Goal: Transaction & Acquisition: Download file/media

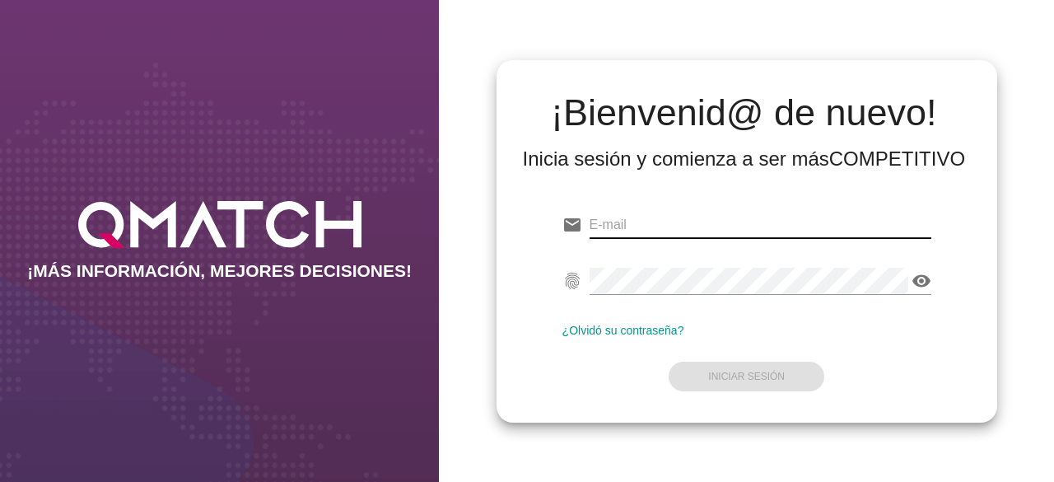
click at [616, 230] on input "email" at bounding box center [761, 225] width 342 height 26
paste input "[EMAIL_ADDRESS][DOMAIN_NAME]"
type input "[EMAIL_ADDRESS][DOMAIN_NAME]"
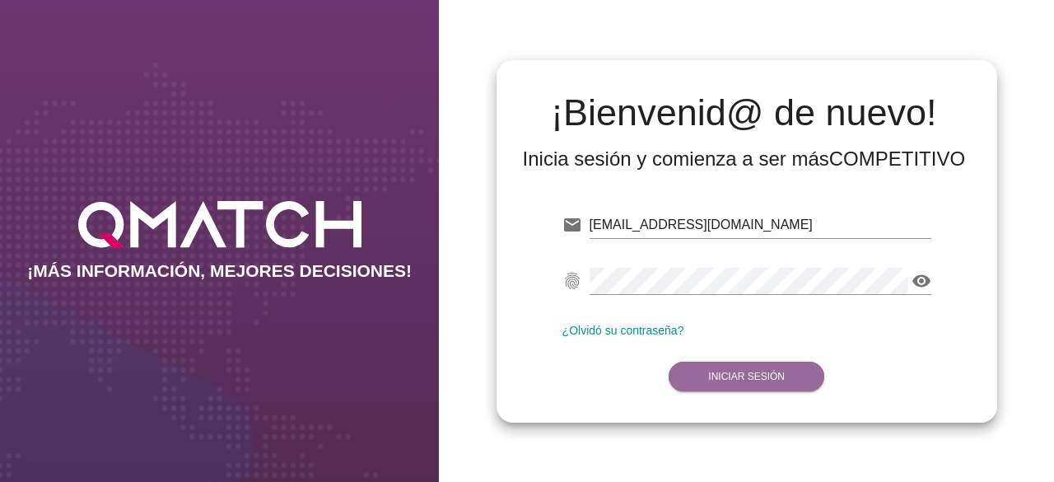
click at [704, 375] on button "Iniciar Sesión" at bounding box center [747, 377] width 156 height 30
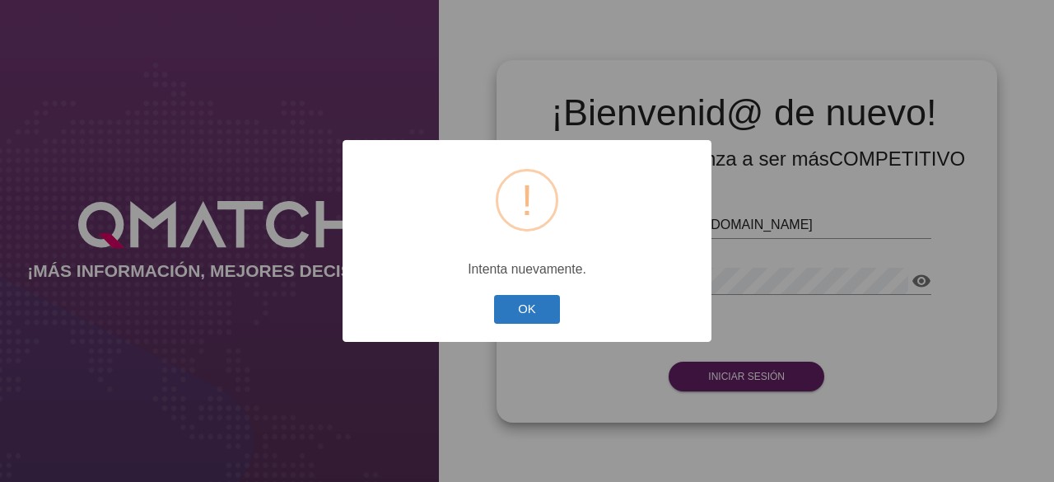
click at [547, 304] on button "OK" at bounding box center [527, 309] width 67 height 29
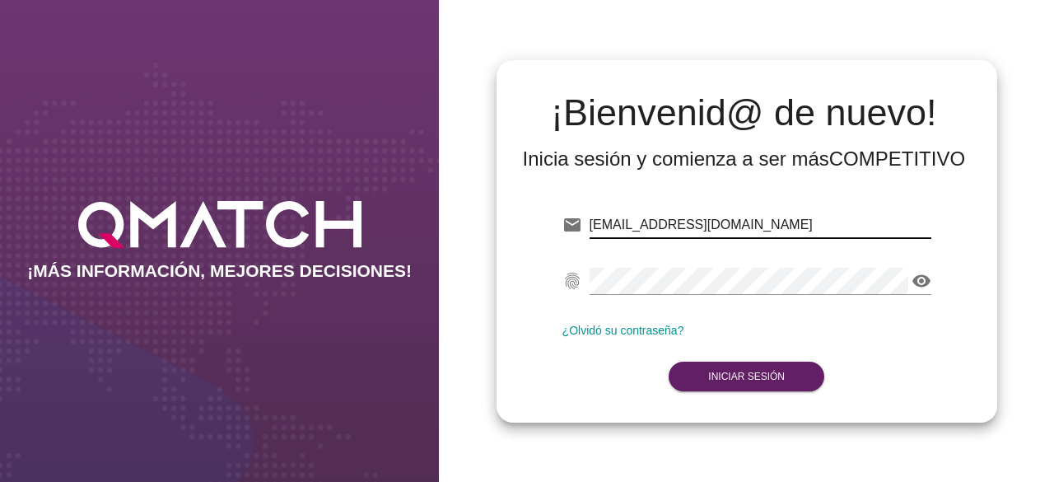
click at [730, 222] on input "[EMAIL_ADDRESS][DOMAIN_NAME]" at bounding box center [761, 225] width 342 height 26
click at [919, 283] on icon "visibility" at bounding box center [922, 281] width 20 height 20
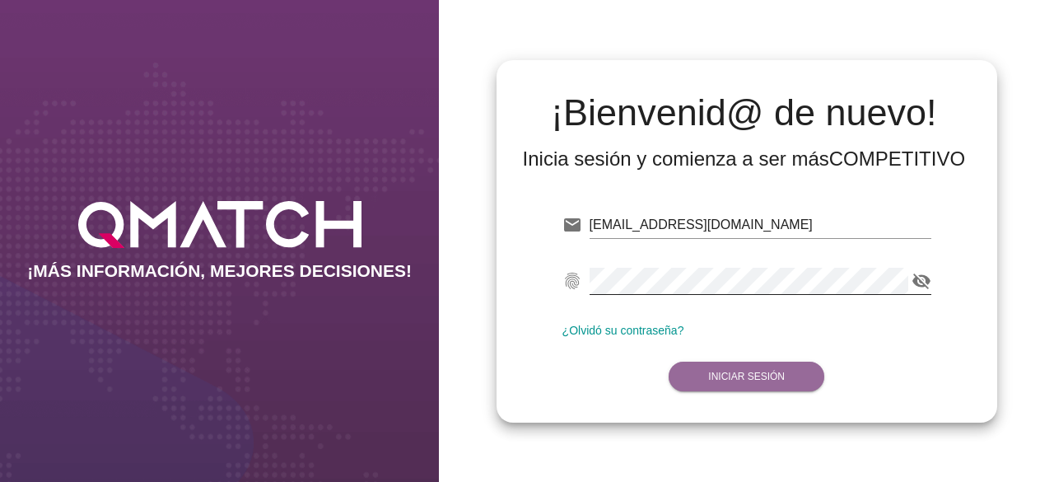
click at [710, 377] on strong "Iniciar Sesión" at bounding box center [746, 377] width 77 height 12
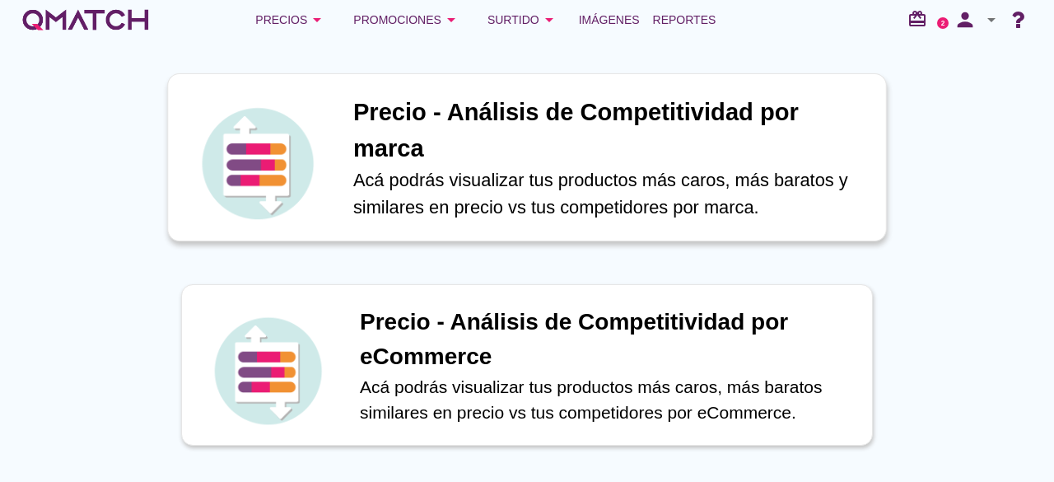
scroll to position [97, 0]
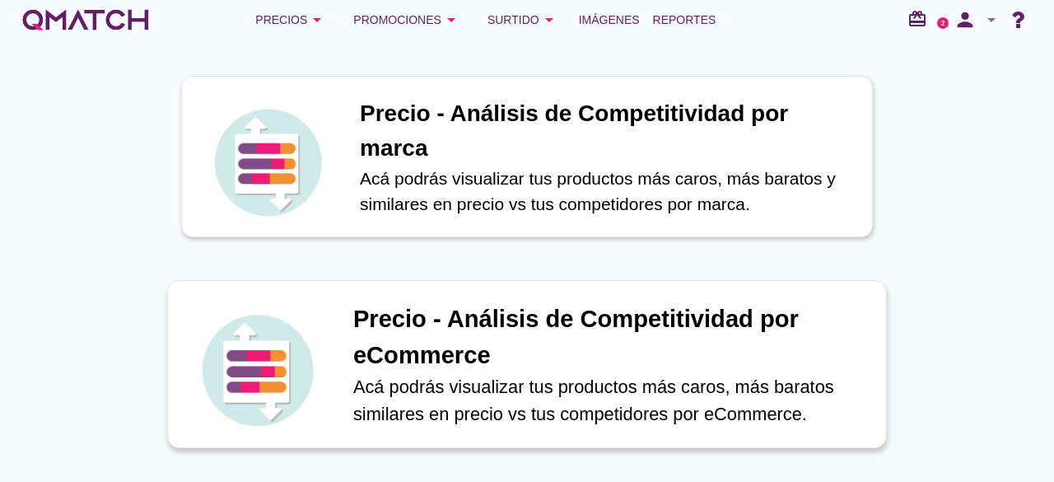
click at [609, 334] on h1 "Precio - Análisis de Competitividad por eCommerce" at bounding box center [611, 337] width 516 height 72
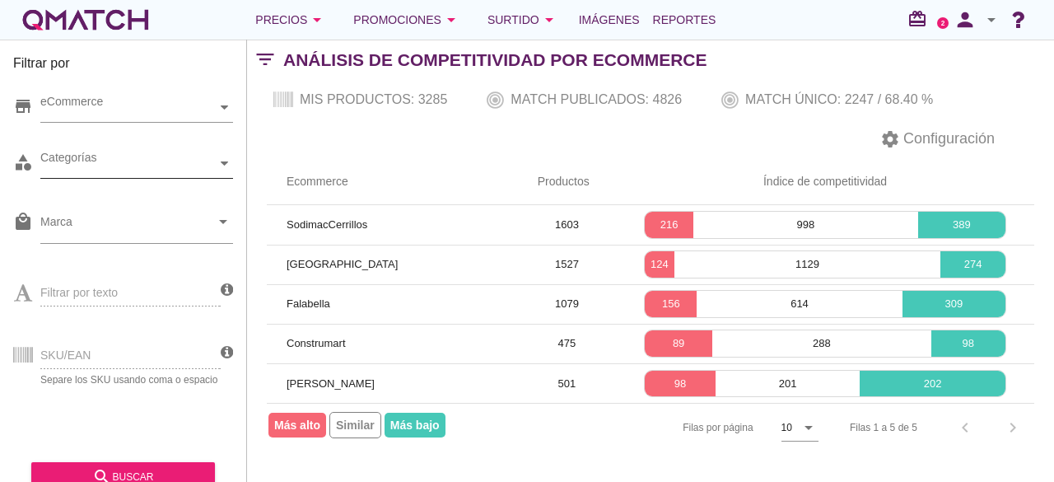
click at [152, 171] on div "Categorías" at bounding box center [128, 163] width 176 height 17
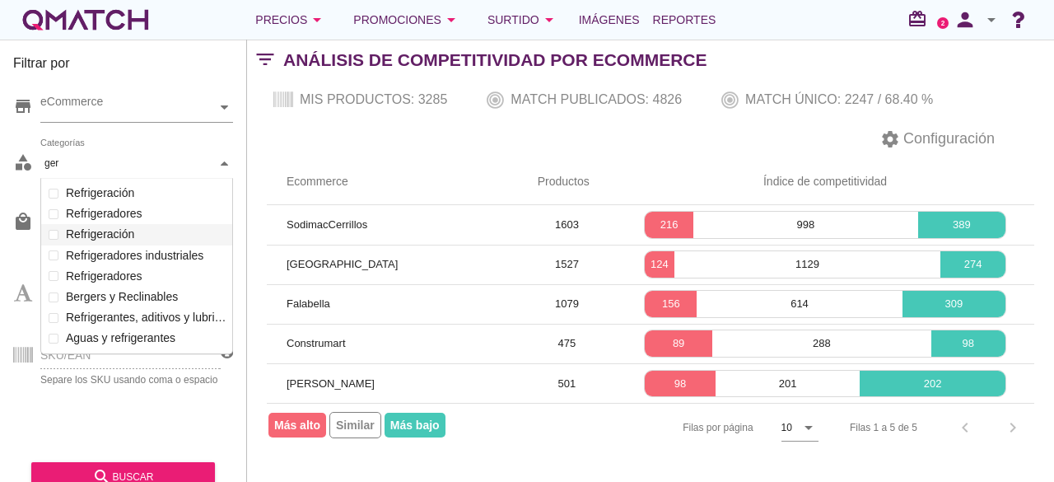
scroll to position [175, 191]
type input "g"
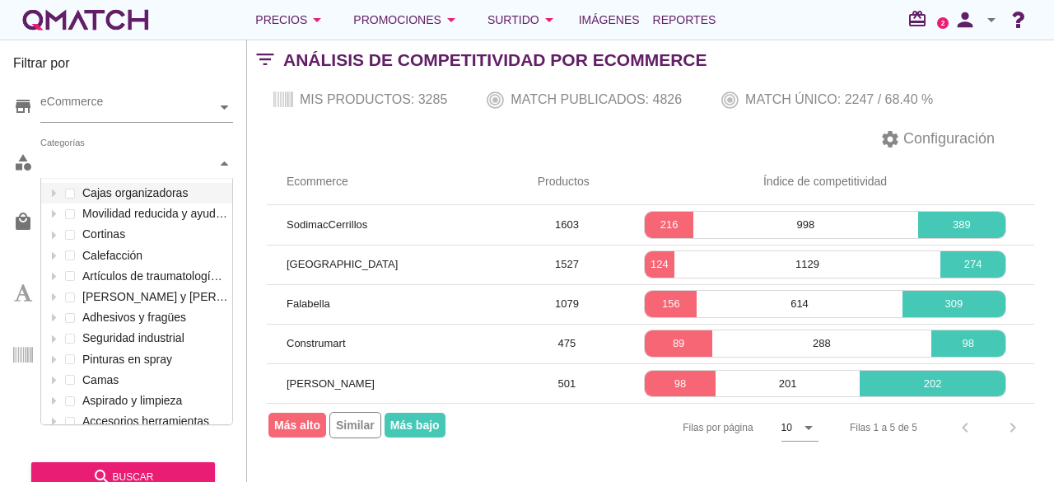
scroll to position [245, 191]
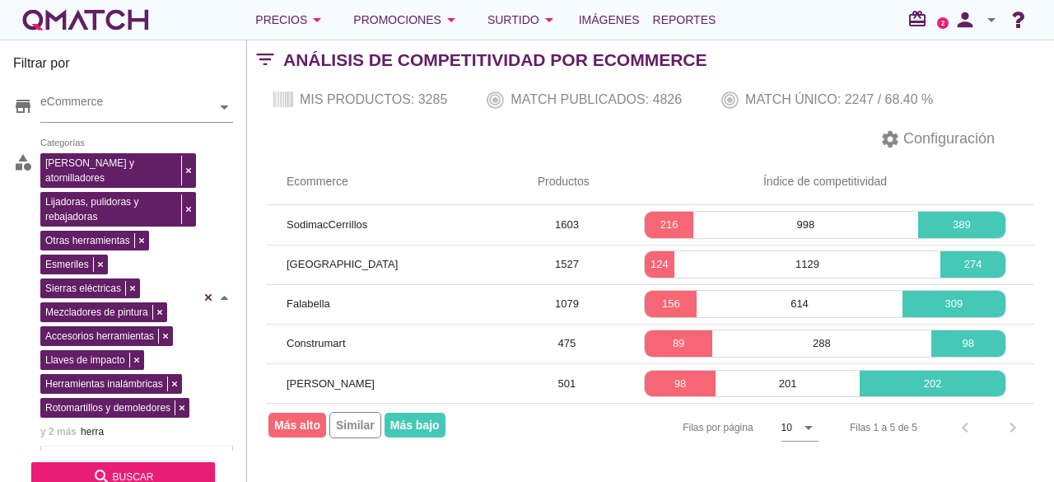
click at [67, 415] on div "Taladros y atornilladores Lijadoras, pulidoras y rebajadoras Otras herramientas…" at bounding box center [136, 297] width 193 height 297
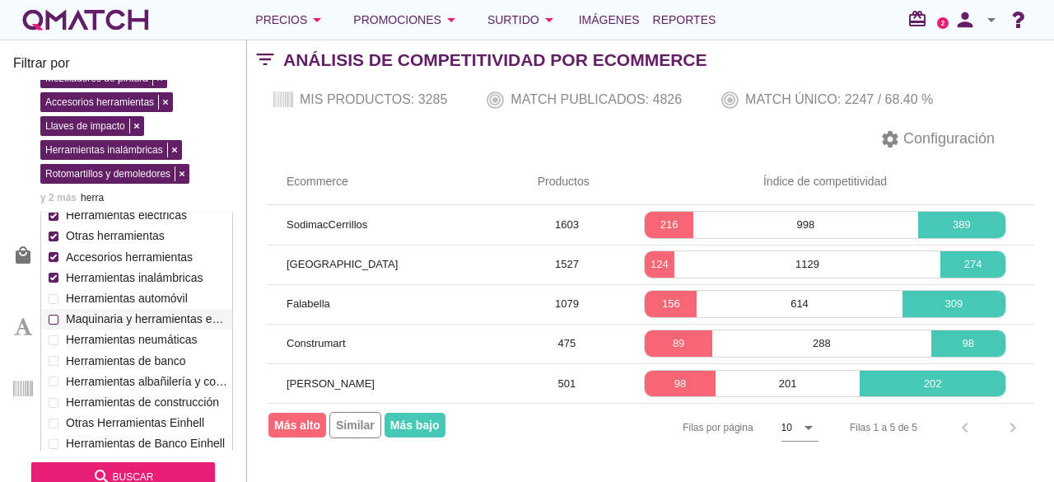
scroll to position [247, 0]
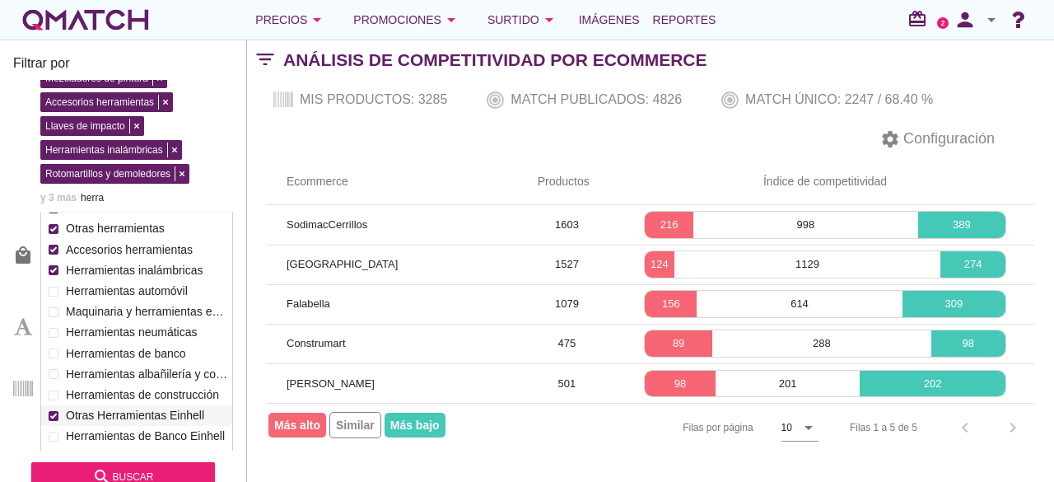
click at [172, 405] on label "Otras Herramientas Einhell" at bounding box center [145, 415] width 166 height 21
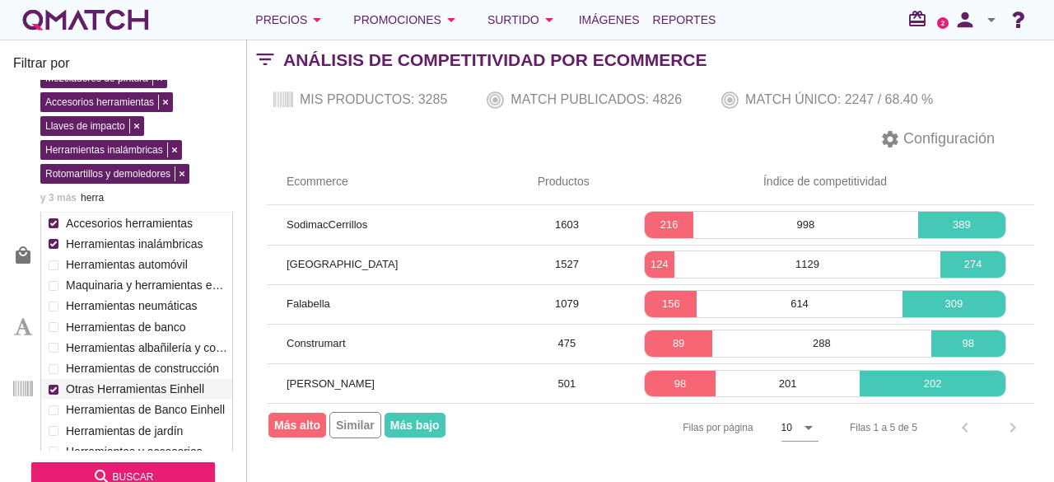
scroll to position [276, 0]
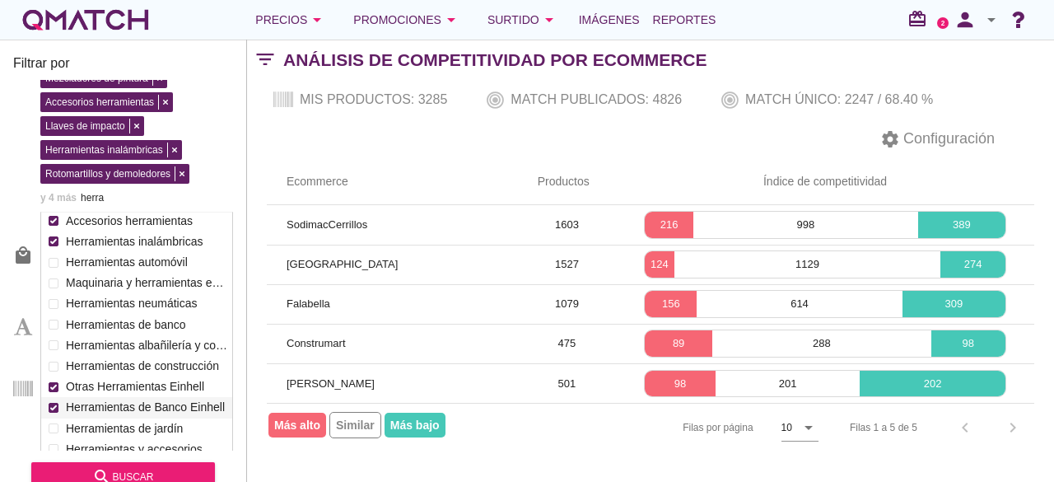
click at [175, 397] on label "Herramientas de Banco Einhell" at bounding box center [145, 407] width 166 height 21
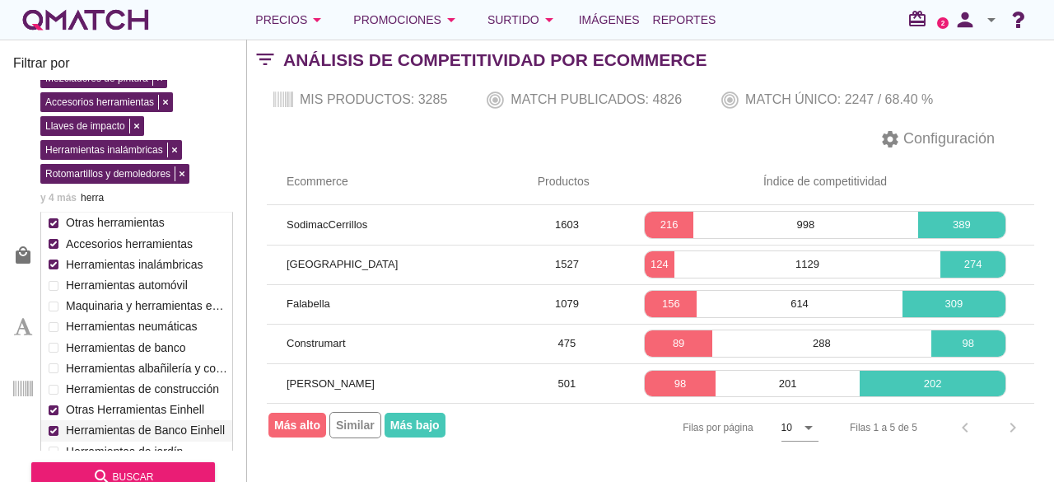
scroll to position [301, 0]
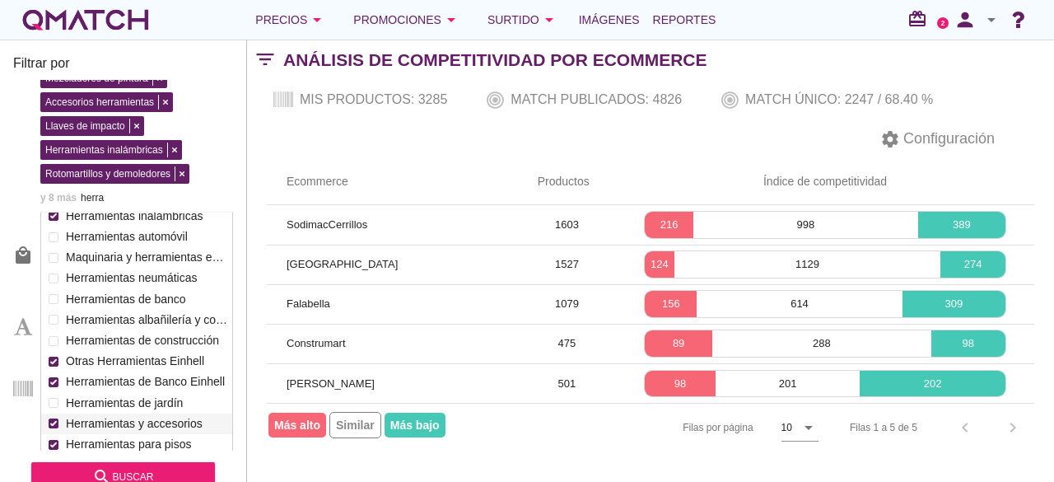
click at [184, 413] on label "Herramientas y accesorios" at bounding box center [145, 423] width 166 height 21
click at [186, 330] on label "Herramientas de construcción" at bounding box center [145, 340] width 166 height 21
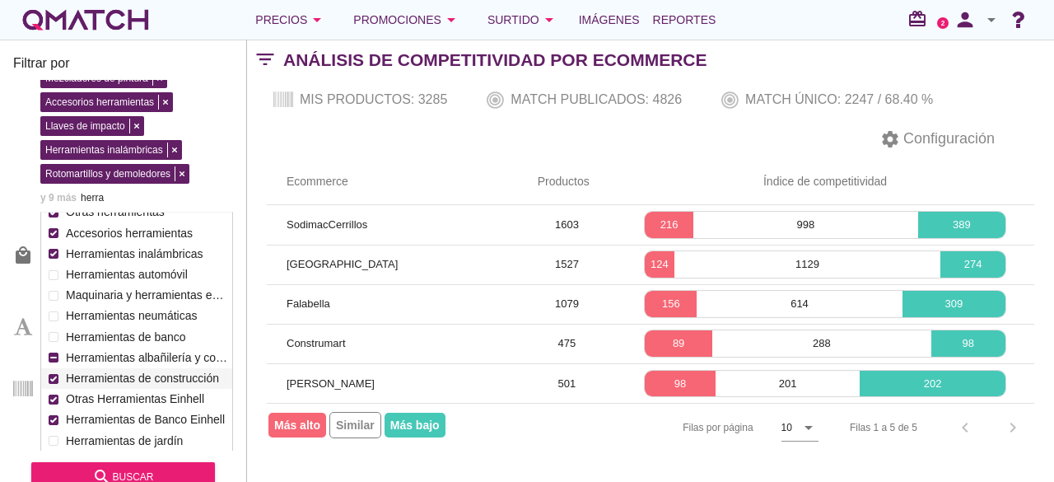
scroll to position [261, 0]
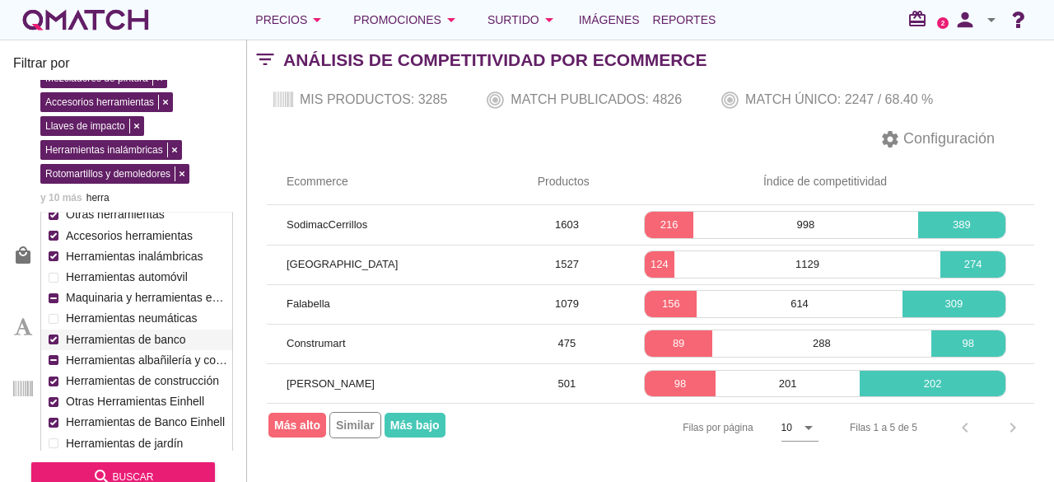
click at [145, 329] on label "Herramientas de banco" at bounding box center [145, 339] width 166 height 21
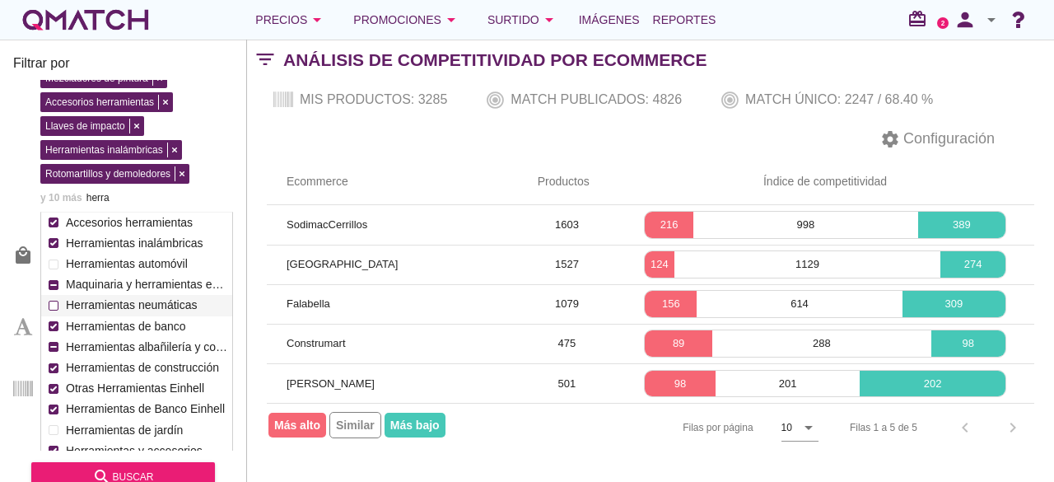
click at [143, 295] on label "Herramientas neumáticas" at bounding box center [145, 305] width 166 height 21
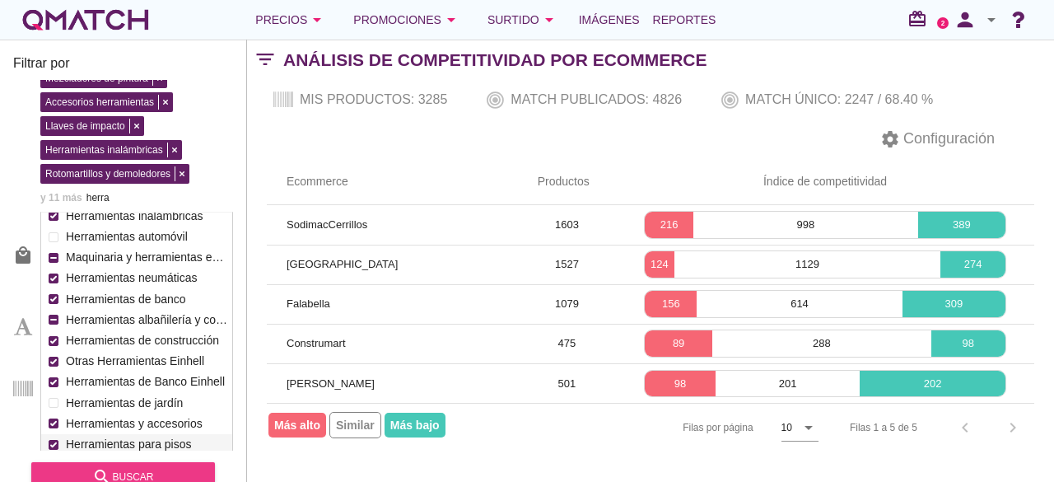
type input "herra"
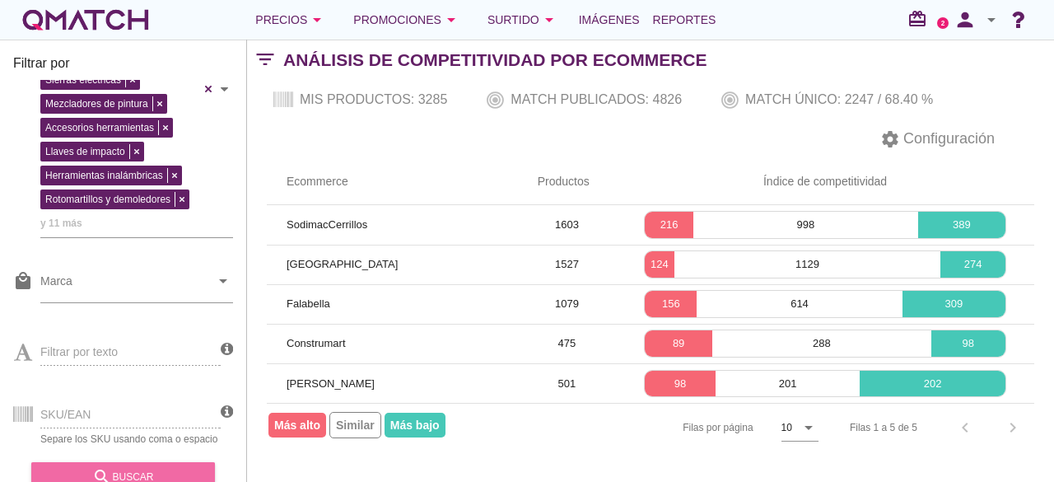
scroll to position [200, 0]
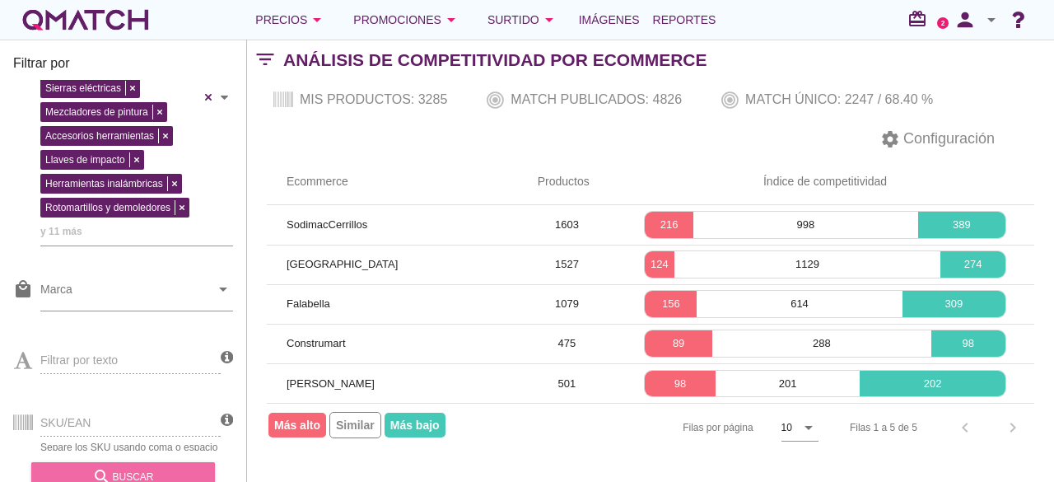
click at [166, 471] on div "search buscar" at bounding box center [122, 477] width 157 height 20
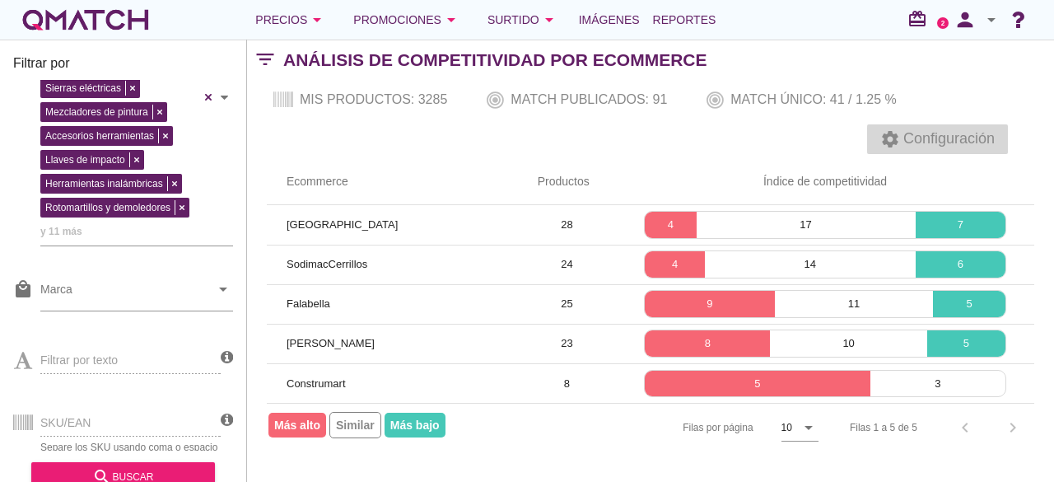
click at [906, 146] on span "Configuración" at bounding box center [947, 139] width 95 height 22
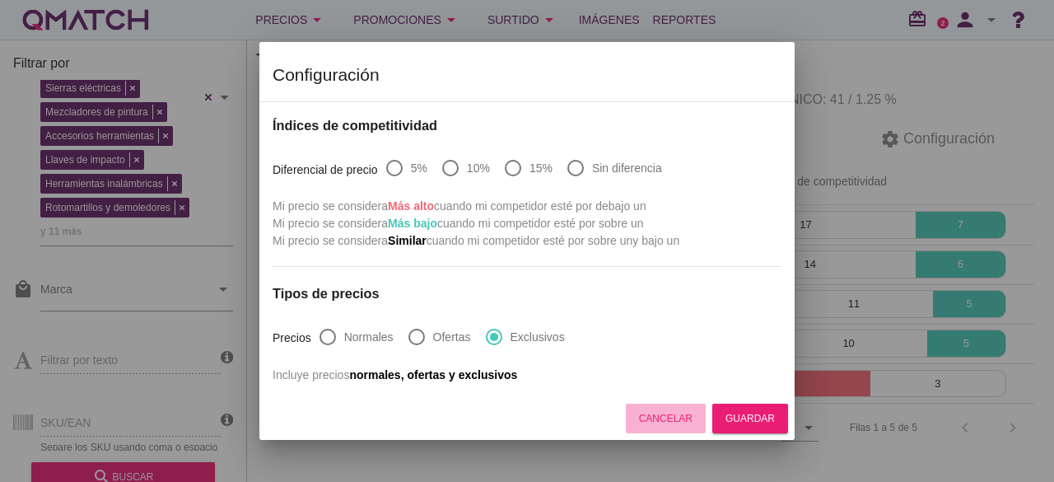
click at [685, 404] on button "Cancelar" at bounding box center [666, 419] width 80 height 30
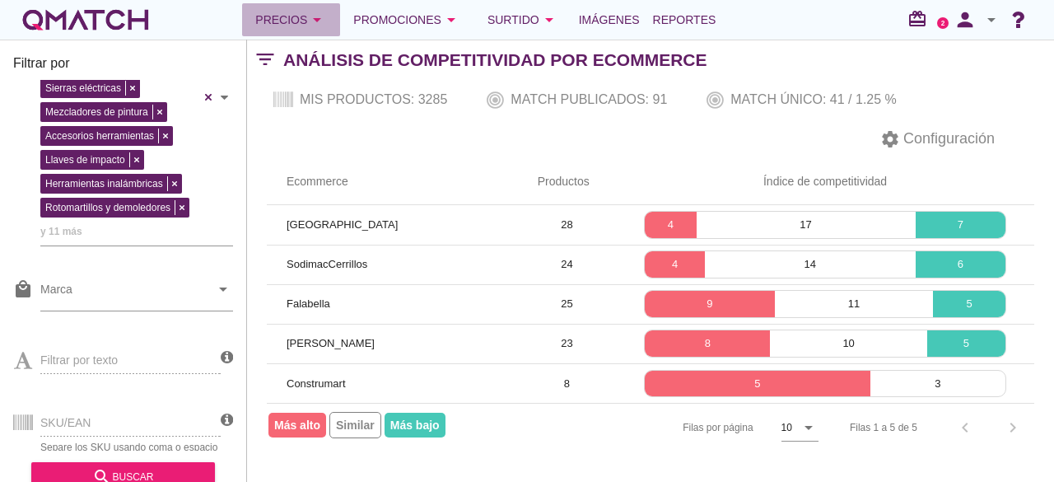
click at [328, 12] on button "Precios arrow_drop_down" at bounding box center [291, 19] width 98 height 33
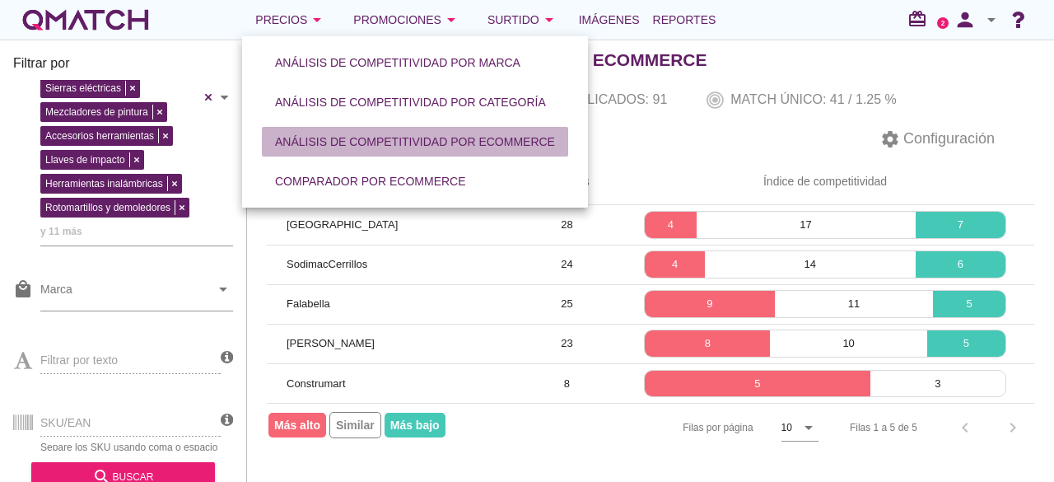
click at [438, 148] on div "Análisis de competitividad por eCommerce" at bounding box center [415, 141] width 280 height 17
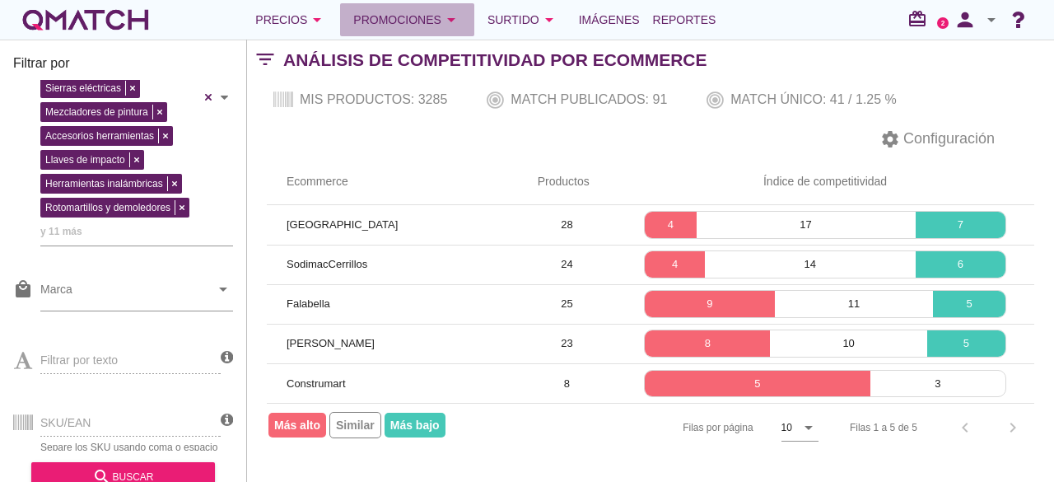
click at [400, 30] on button "Promociones arrow_drop_down" at bounding box center [407, 19] width 134 height 33
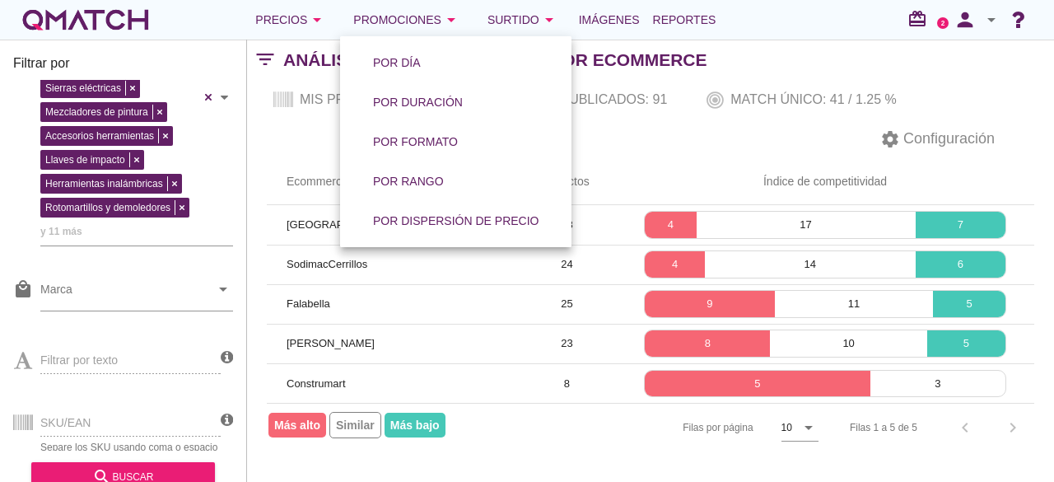
click at [305, 114] on div "Mis productos: 3285 Match publicados: 91 Match único: 41 / 1.25 %" at bounding box center [650, 100] width 807 height 40
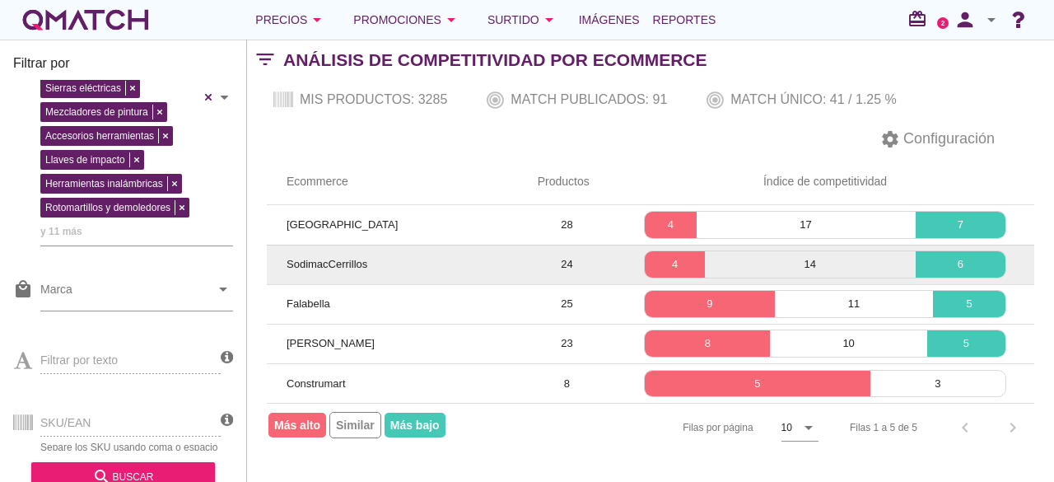
click at [339, 259] on span "SodimacCerrillos" at bounding box center [327, 264] width 81 height 12
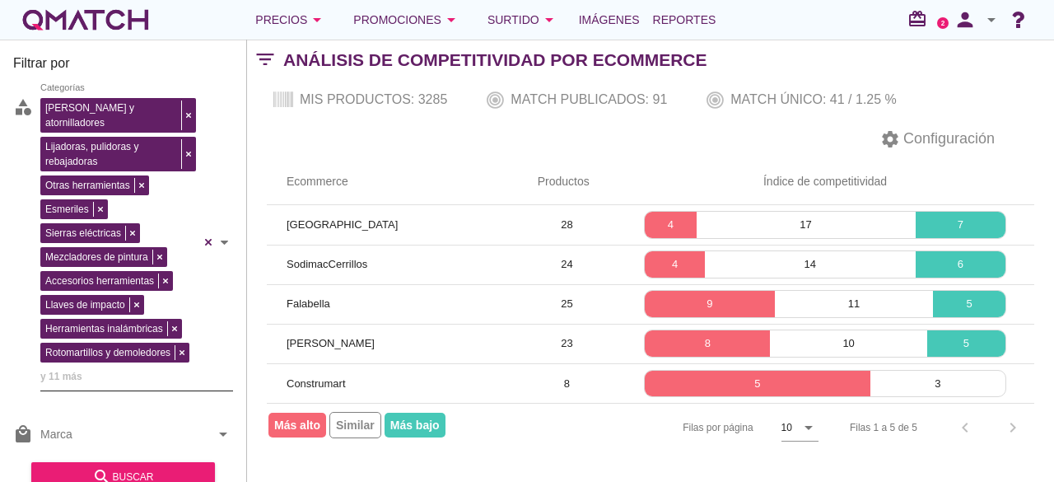
scroll to position [0, 0]
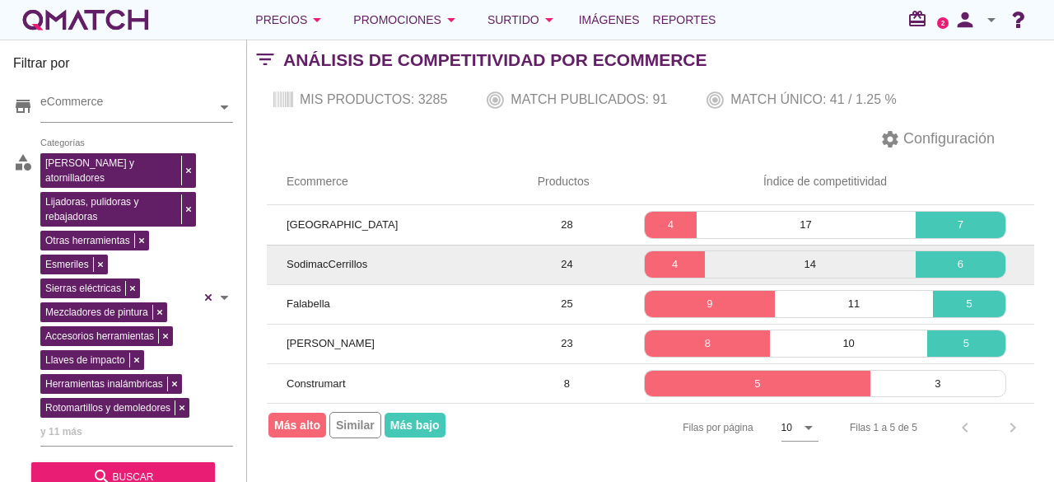
click at [321, 265] on span "SodimacCerrillos" at bounding box center [327, 264] width 81 height 12
click at [674, 262] on p "4" at bounding box center [675, 264] width 60 height 16
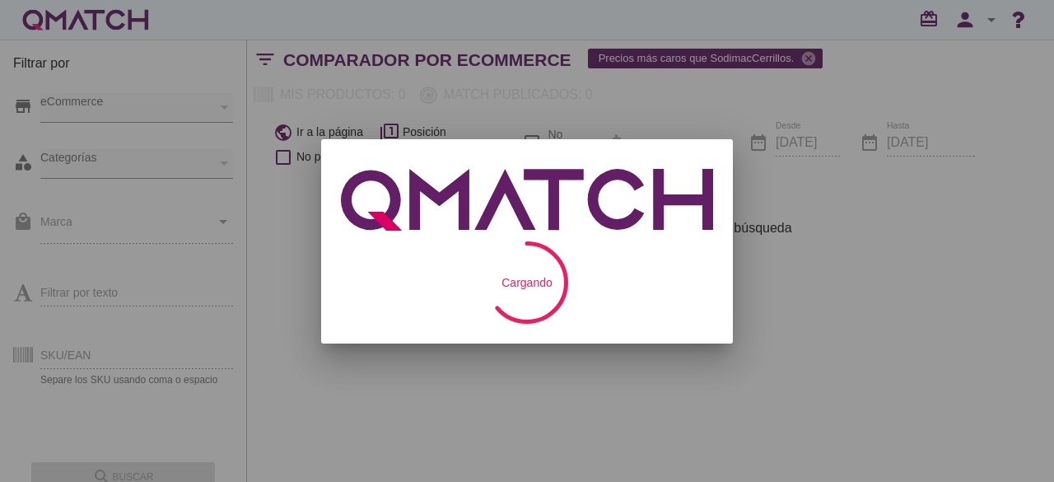
checkbox input "false"
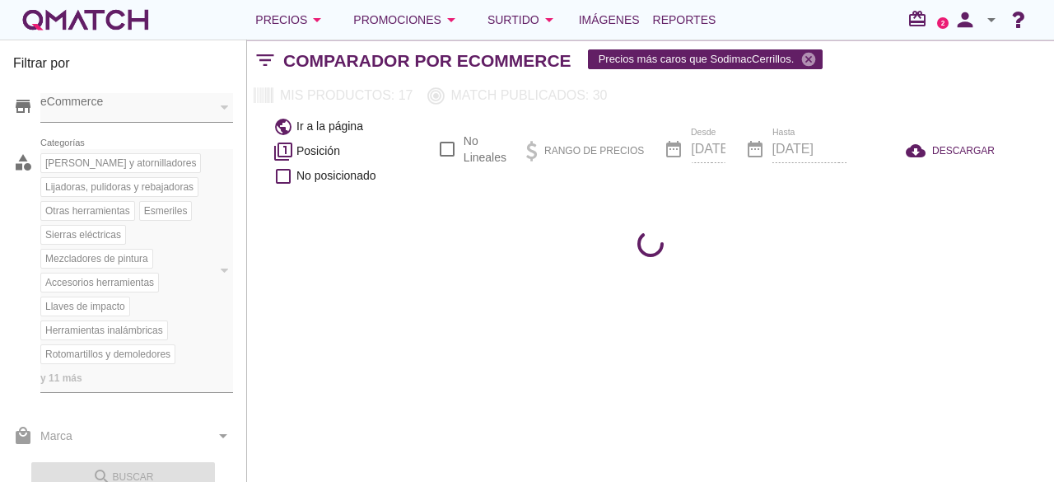
scroll to position [77, 0]
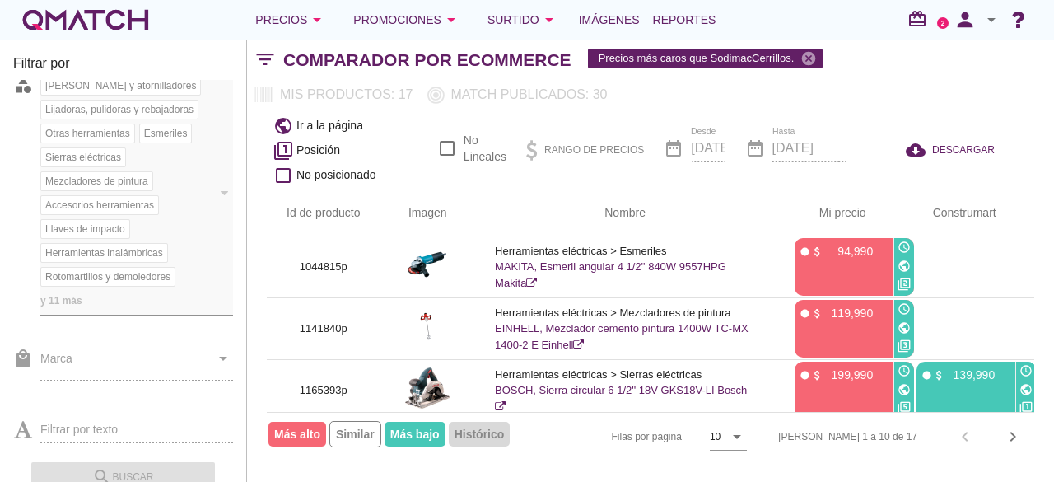
click at [68, 292] on span "y 11 más" at bounding box center [61, 300] width 42 height 16
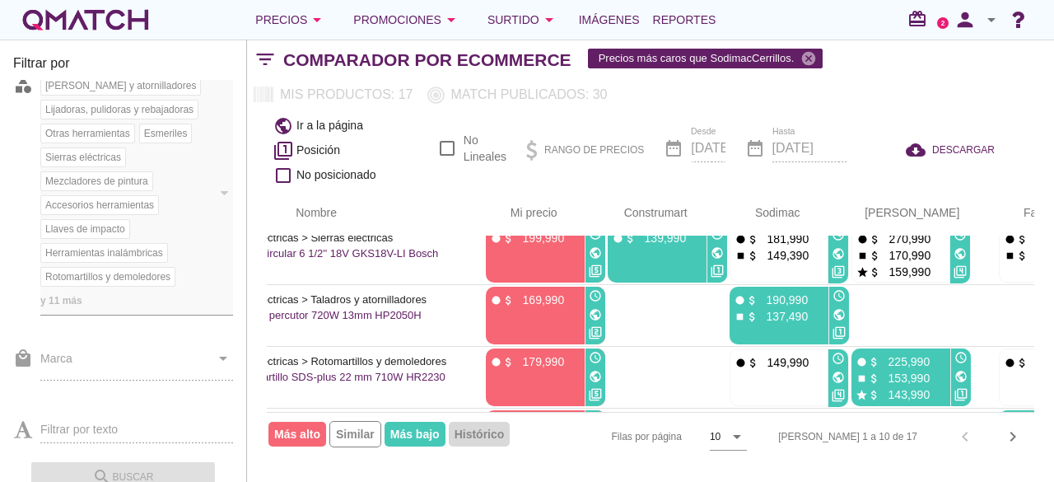
scroll to position [137, 308]
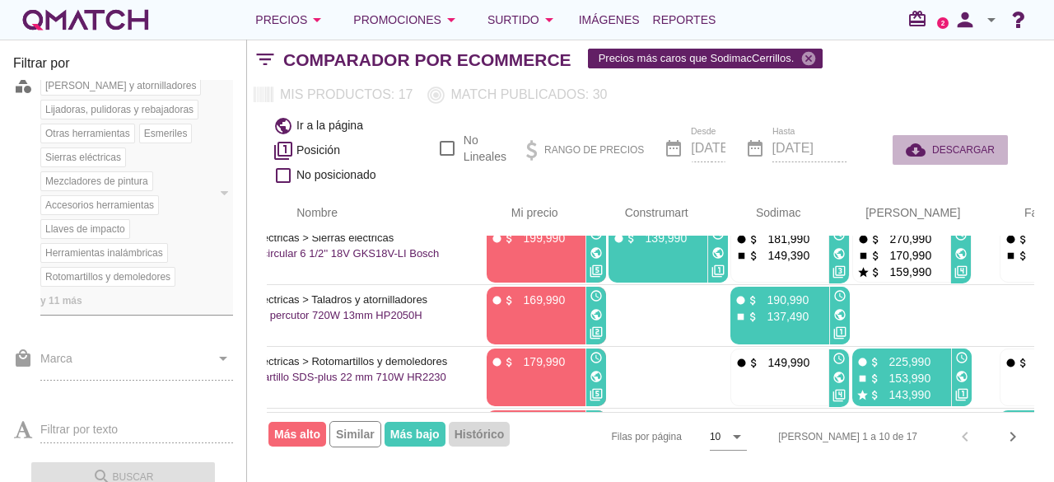
click at [923, 152] on icon "cloud_download" at bounding box center [919, 150] width 26 height 20
